Goal: Find specific page/section: Find specific page/section

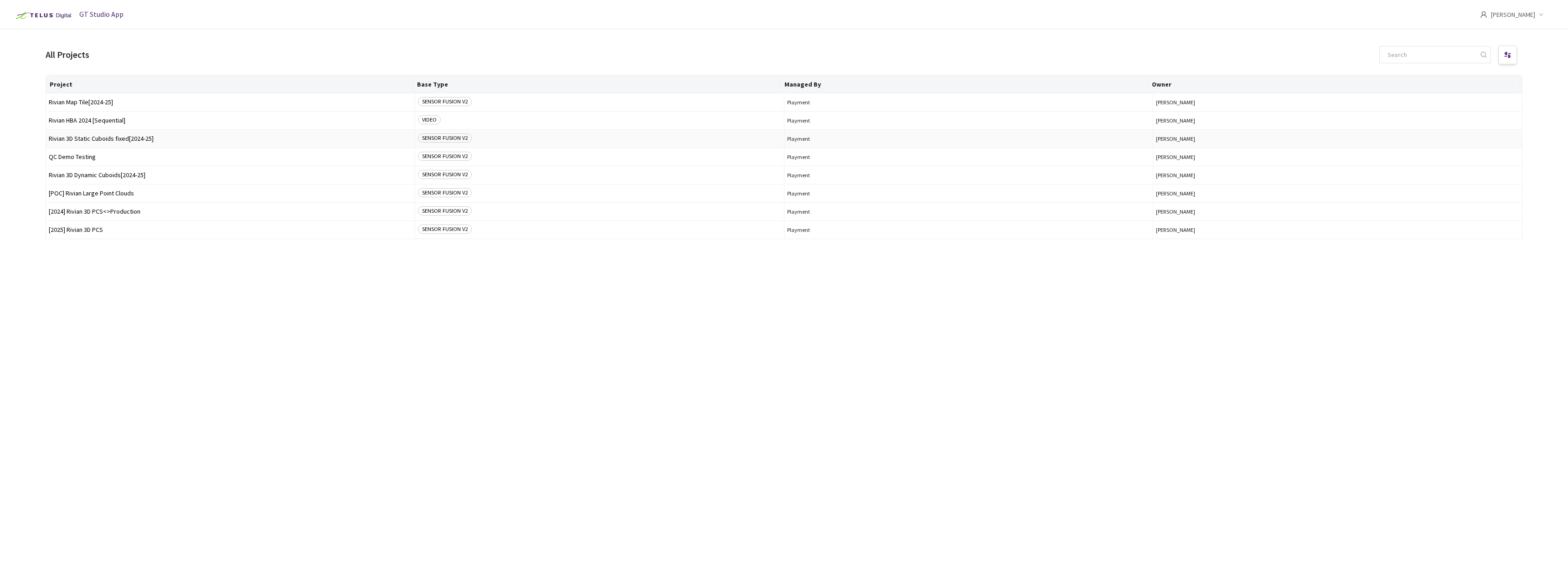
click at [106, 142] on span "Rivian 3D Static Cuboids fixed[2024-25]" at bounding box center [229, 138] width 363 height 6
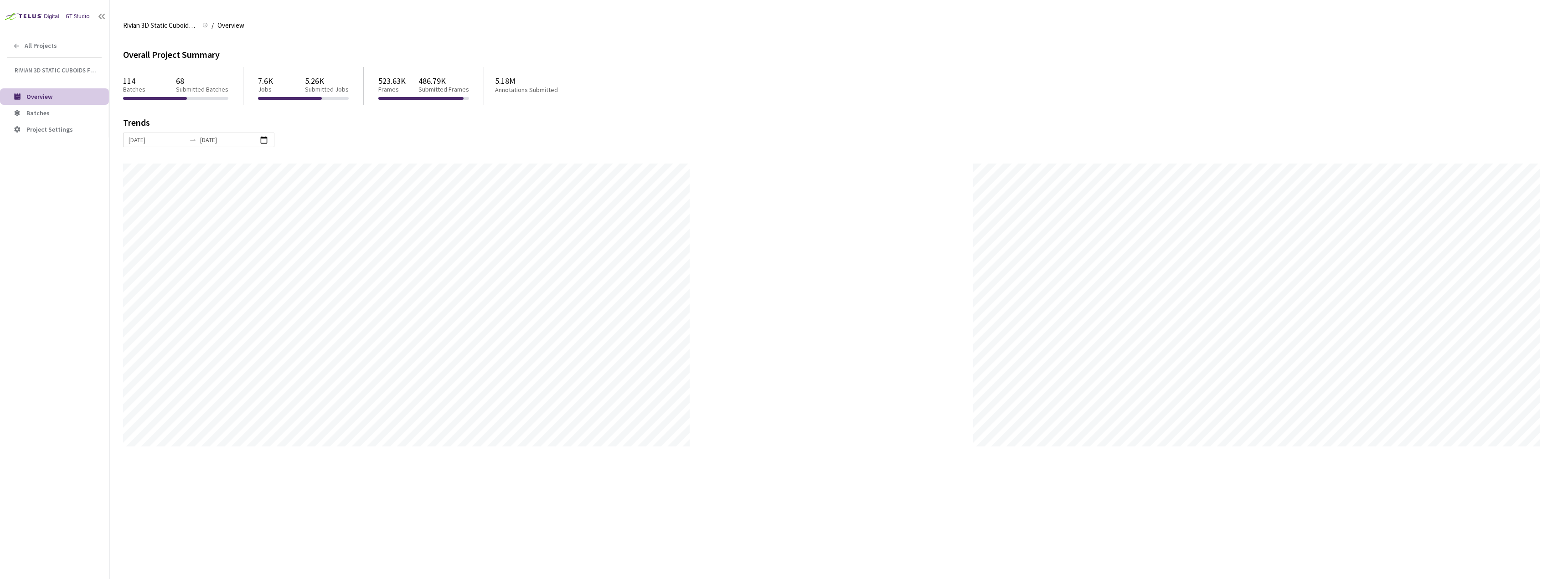
scroll to position [579, 1568]
click at [47, 113] on span "Batches" at bounding box center [37, 113] width 23 height 8
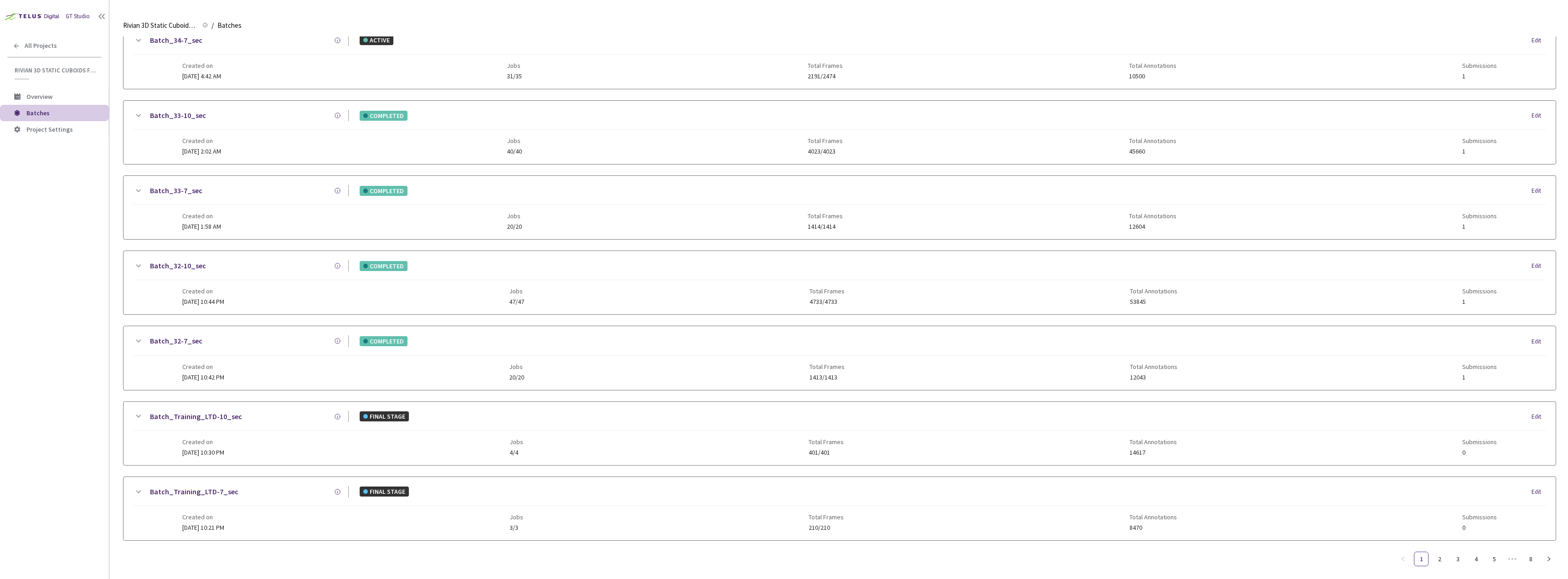
scroll to position [734, 0]
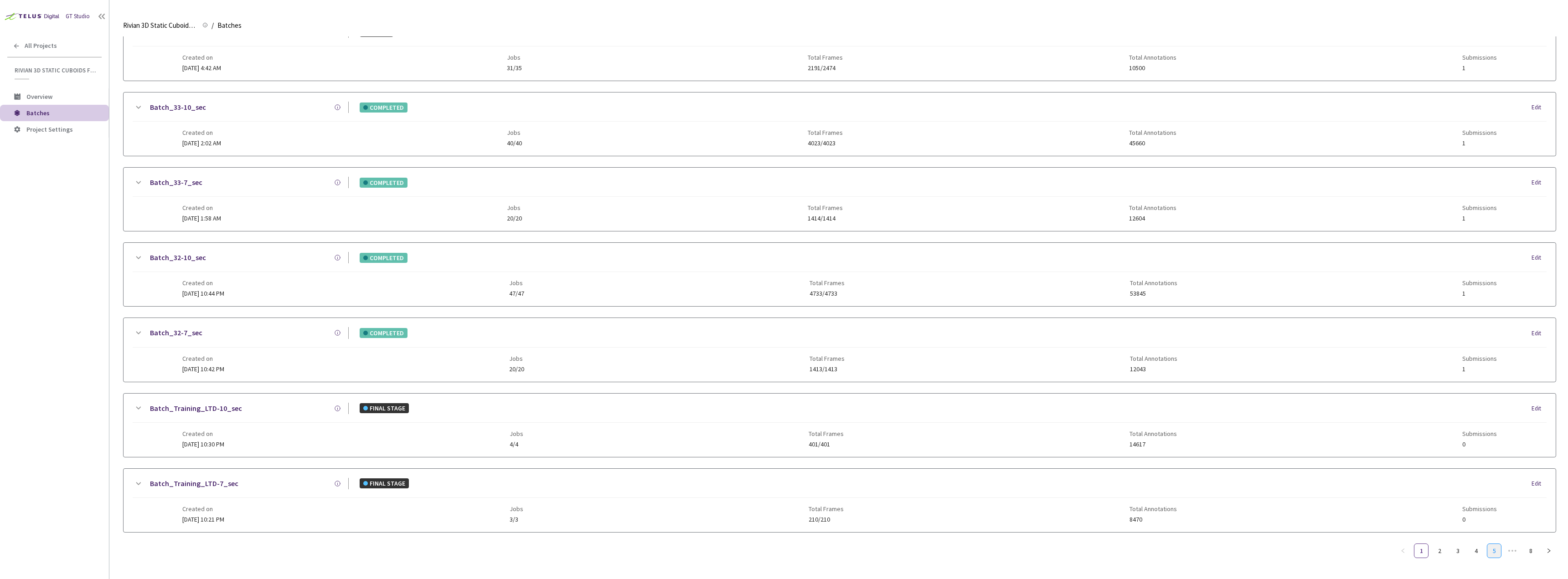
click at [1495, 548] on link "5" at bounding box center [1493, 551] width 14 height 14
click at [1495, 556] on link "6" at bounding box center [1493, 551] width 14 height 14
click at [0, 382] on div "GT Studio All Projects Rivian 3D Static Cuboids fixed[2024-25] Rivian 3D Static…" at bounding box center [54, 273] width 109 height 545
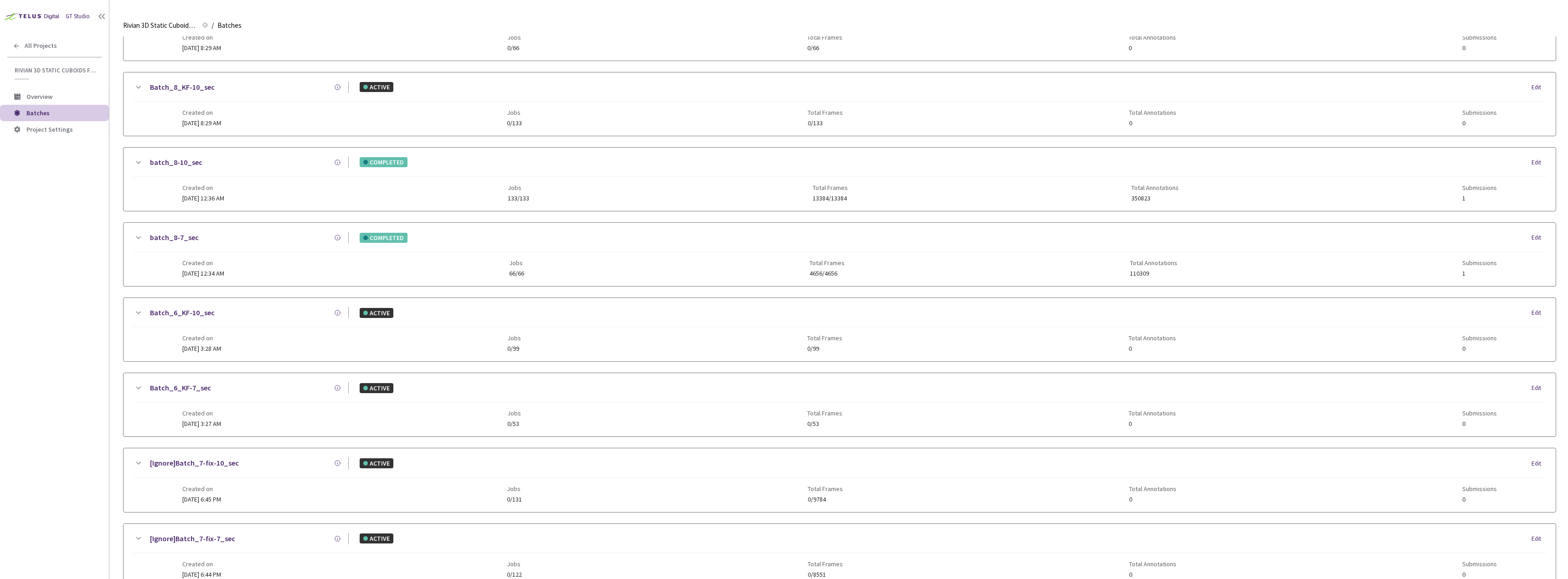
scroll to position [0, 0]
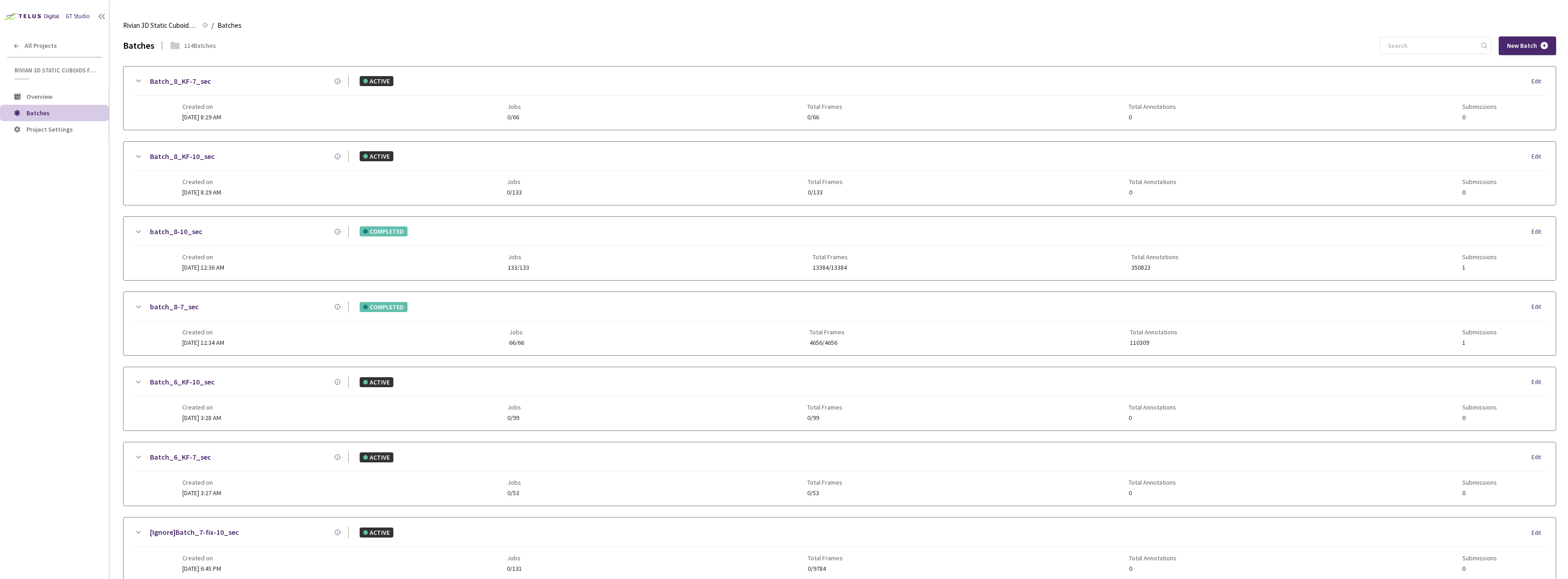
click at [260, 241] on div "batch_8-10_sec COMPLETED Edit" at bounding box center [839, 236] width 1413 height 20
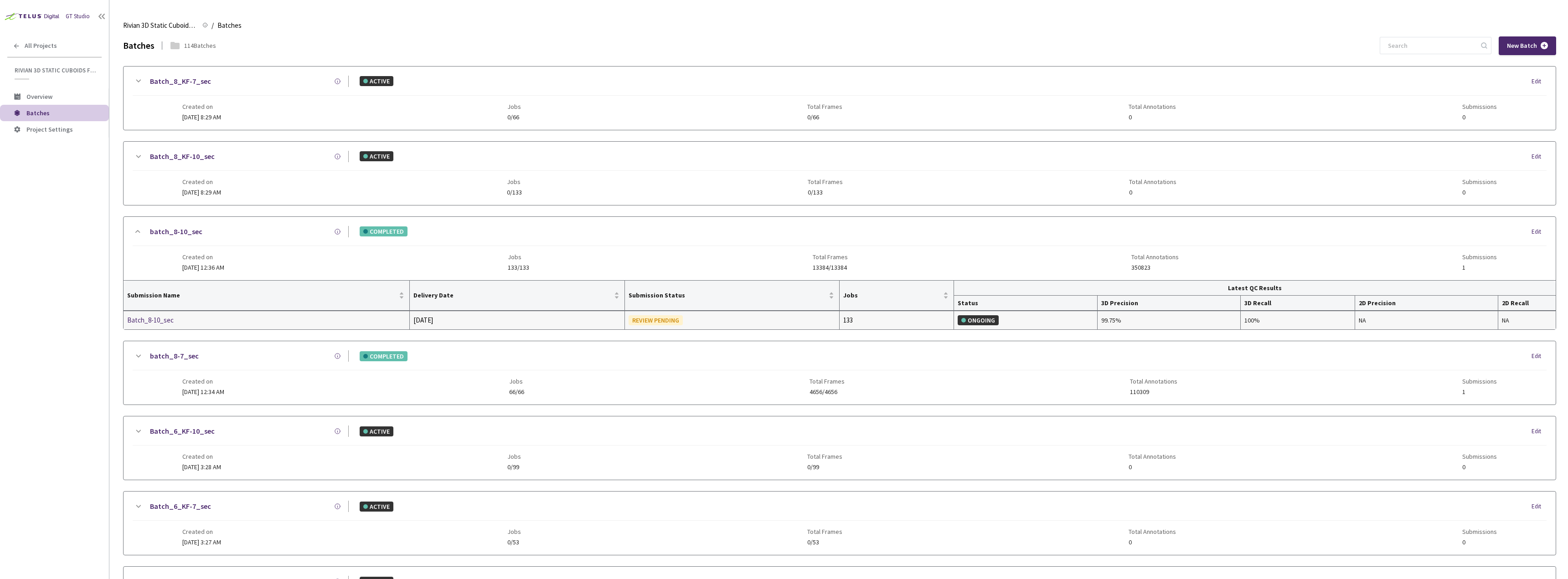
drag, startPoint x: 0, startPoint y: 340, endPoint x: 172, endPoint y: 327, distance: 172.5
click at [1, 340] on div "GT Studio All Projects Rivian 3D Static Cuboids fixed[2024-25] Rivian 3D Static…" at bounding box center [54, 273] width 109 height 545
click at [164, 320] on div "Batch_8-10_sec" at bounding box center [176, 320] width 97 height 11
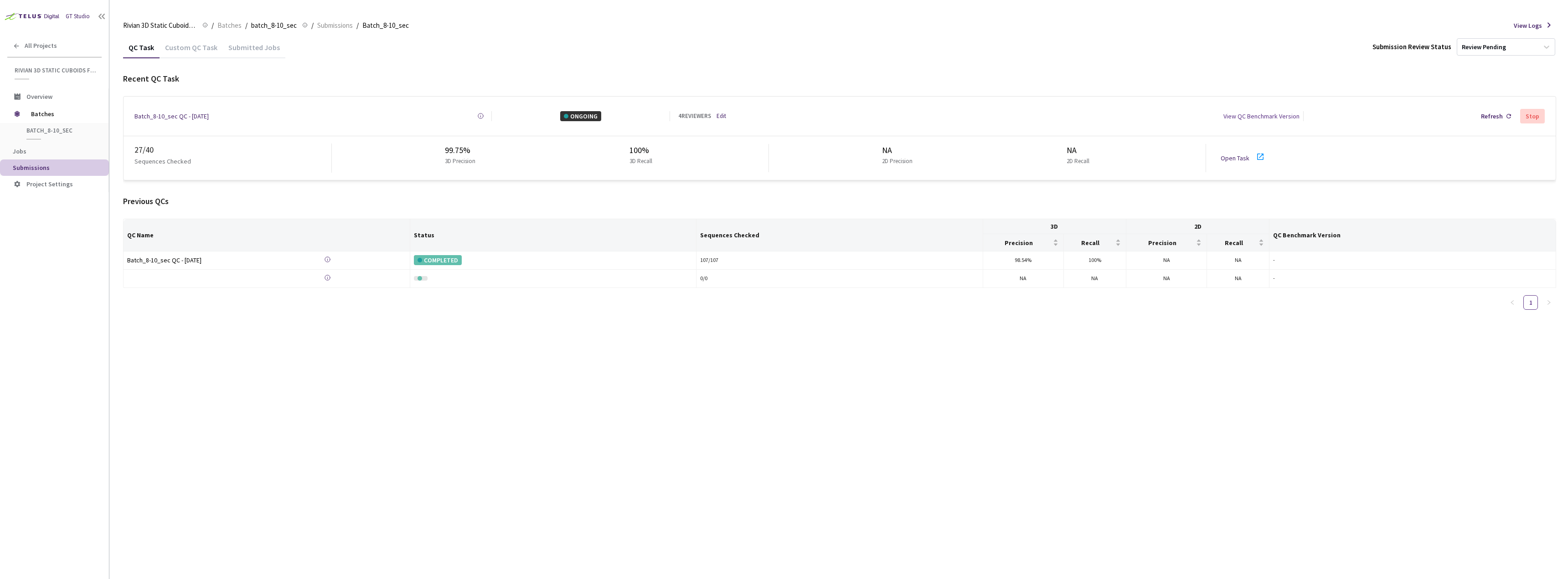
click at [1241, 154] on link "Open Task" at bounding box center [1234, 157] width 28 height 8
